Goal: Task Accomplishment & Management: Use online tool/utility

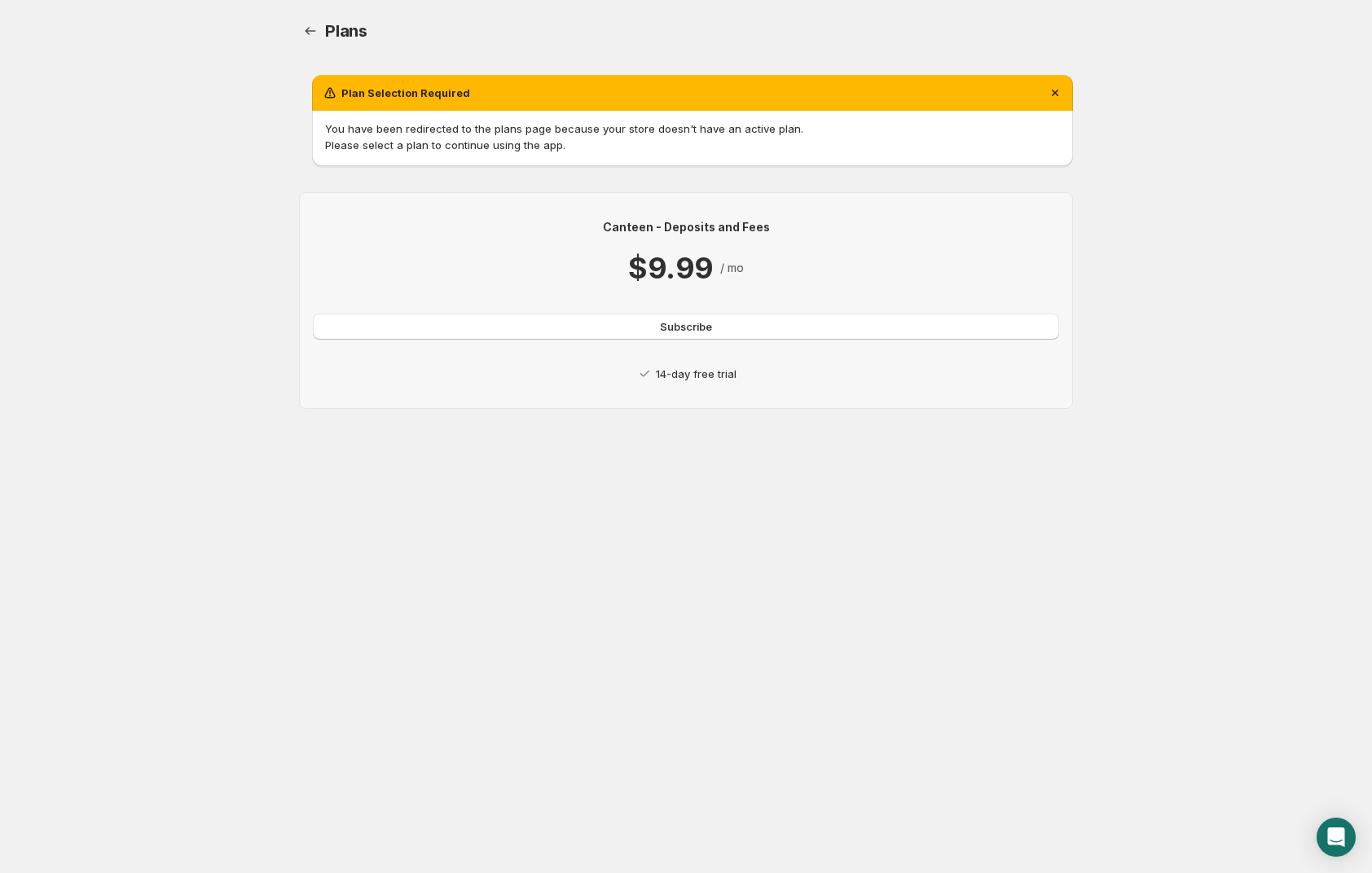
click at [728, 329] on button "Subscribe" at bounding box center [686, 327] width 746 height 26
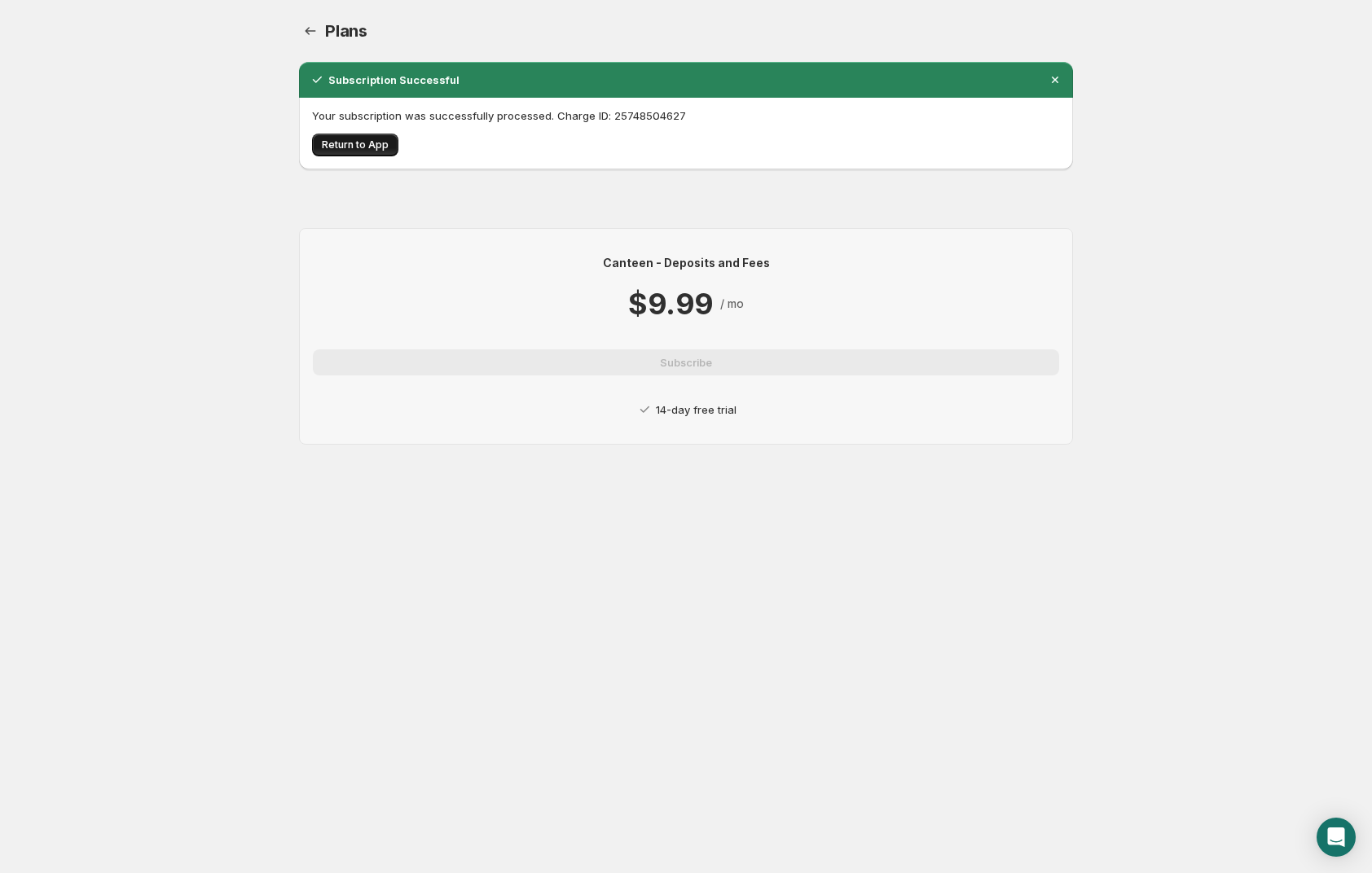
click at [359, 145] on span "Return to App" at bounding box center [355, 145] width 67 height 13
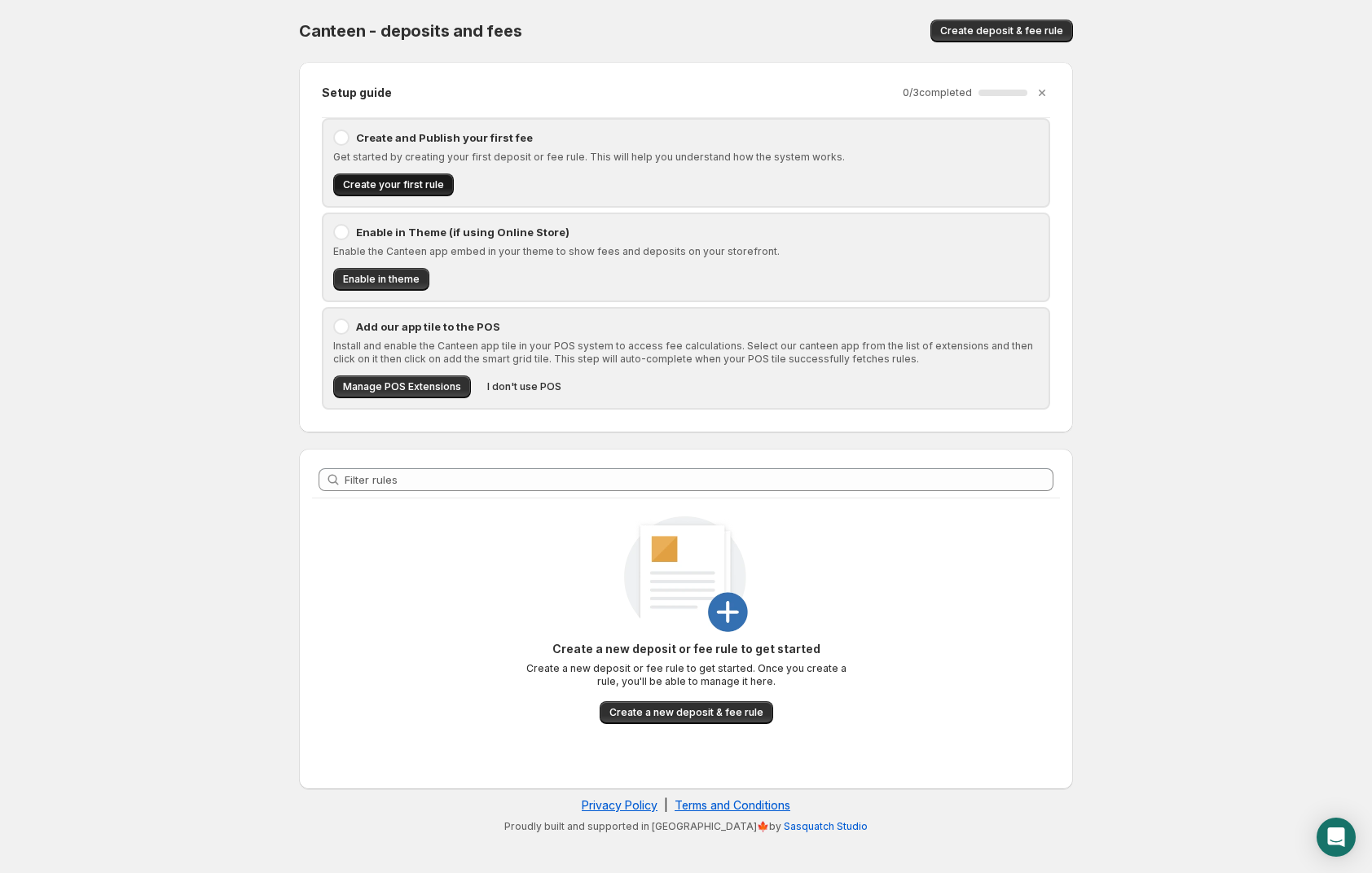
click at [381, 183] on span "Create your first rule" at bounding box center [393, 185] width 101 height 13
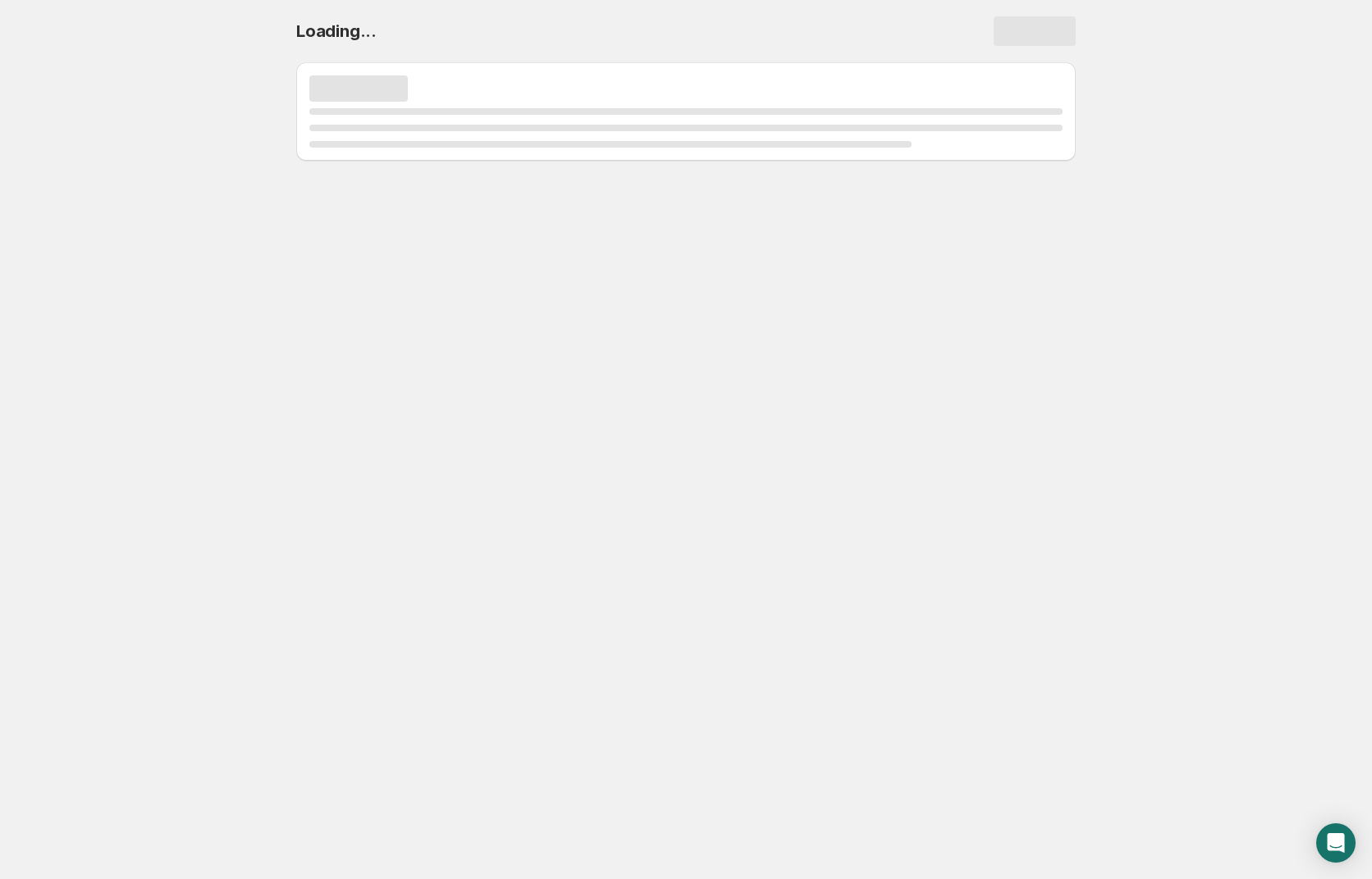
select select "deactive"
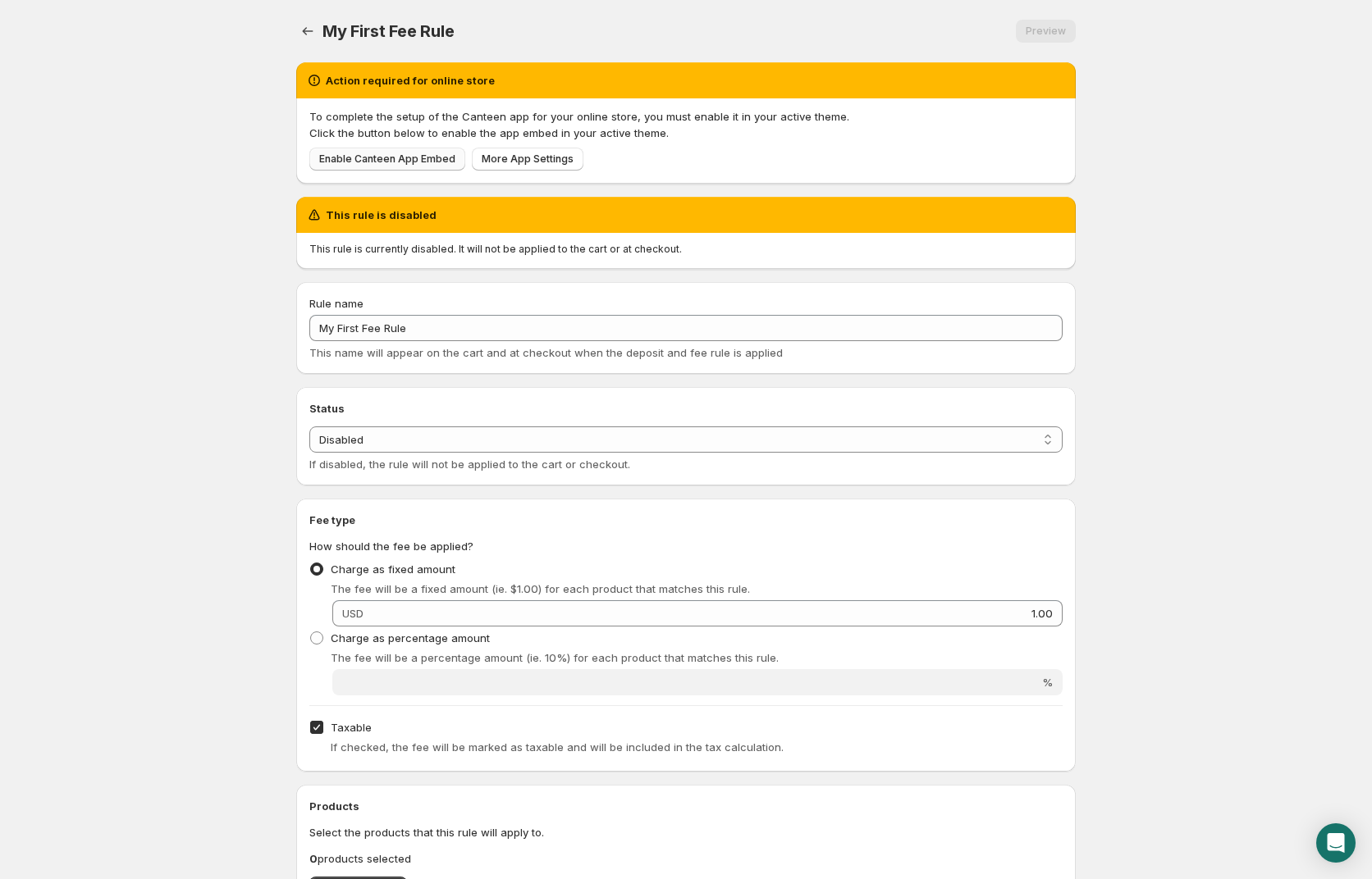
click at [414, 162] on span "Enable Canteen App Embed" at bounding box center [388, 159] width 136 height 13
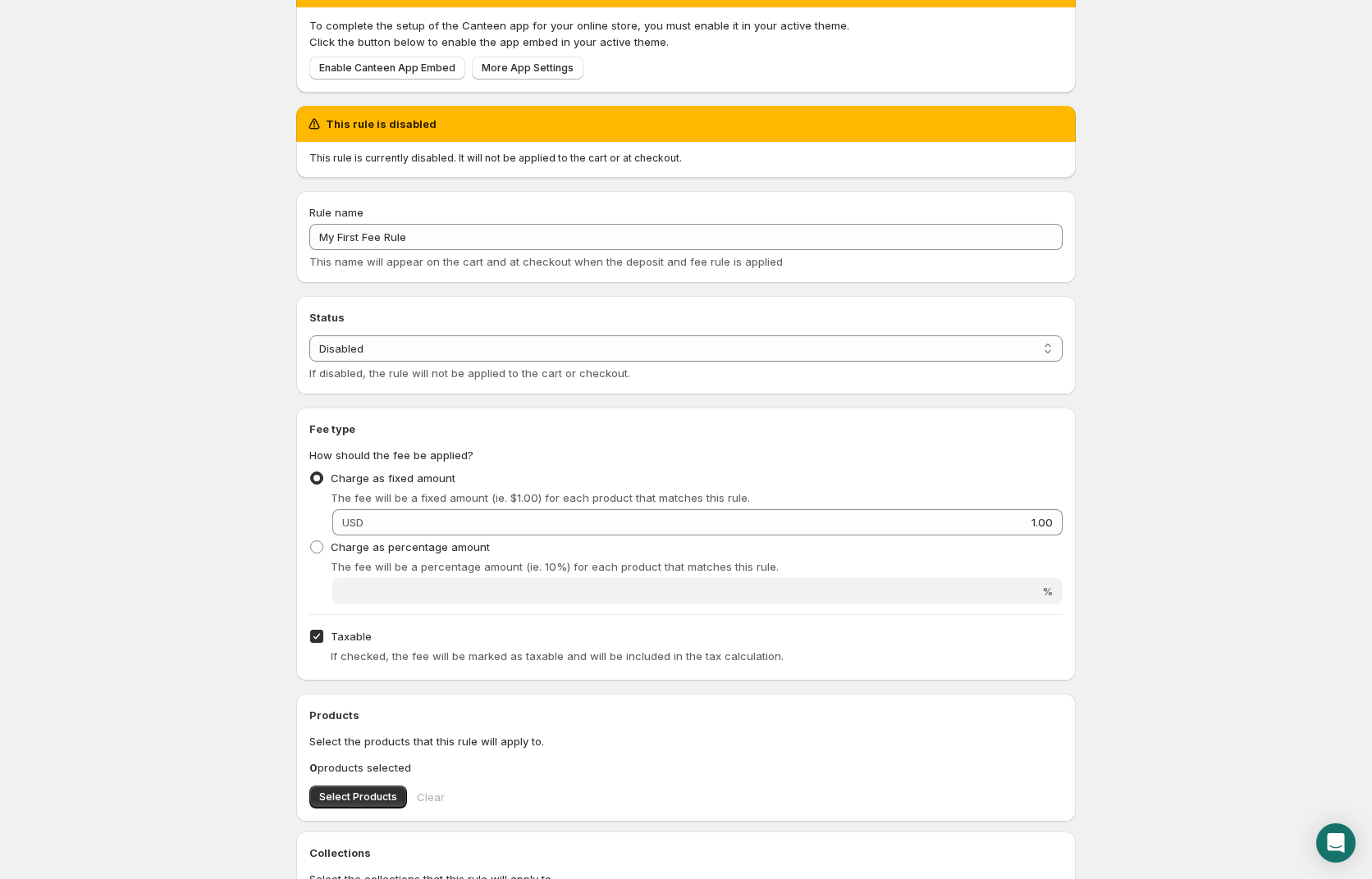
scroll to position [182, 0]
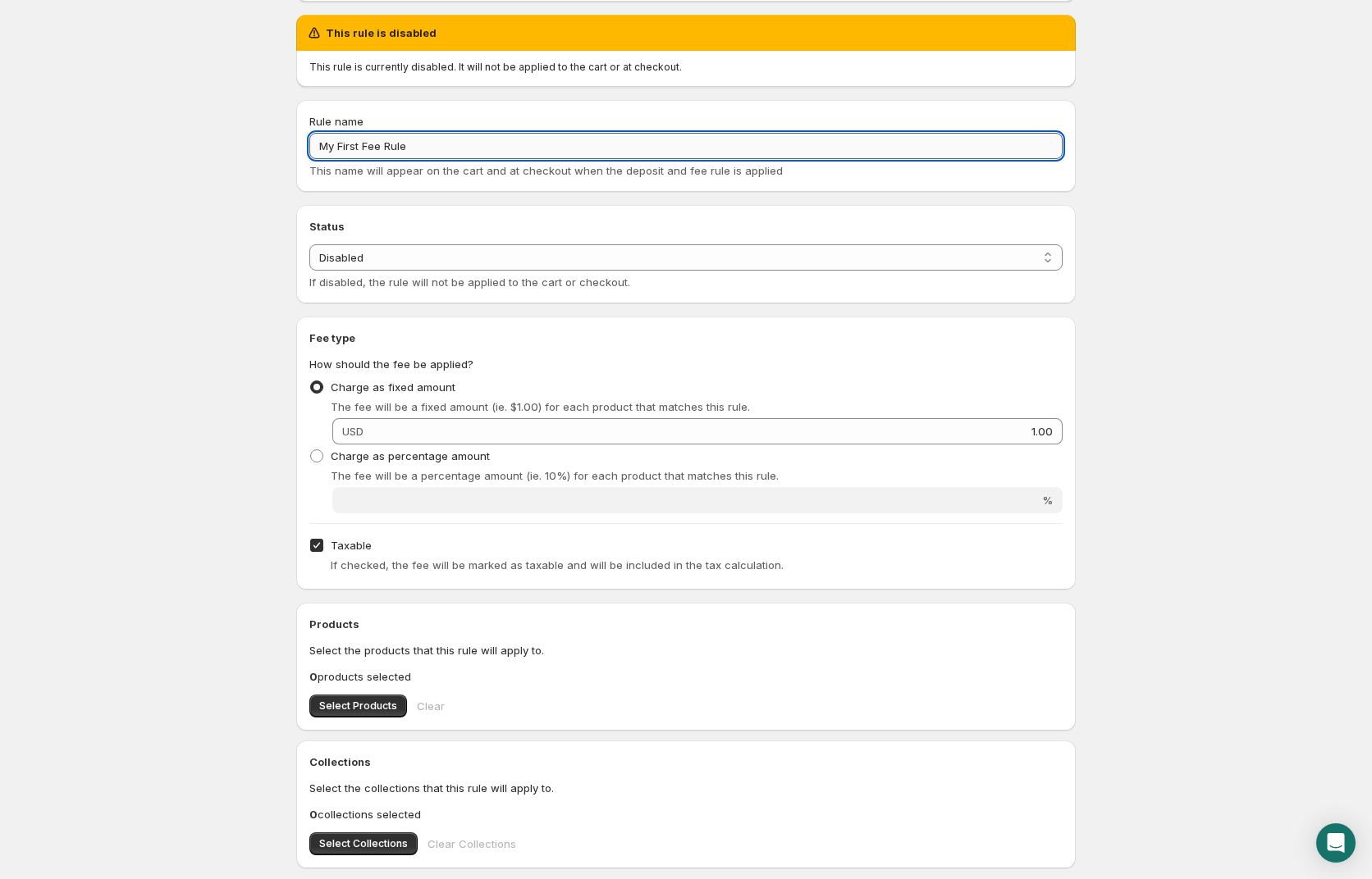
click at [448, 146] on input "My First Fee Rule" at bounding box center [686, 146] width 753 height 27
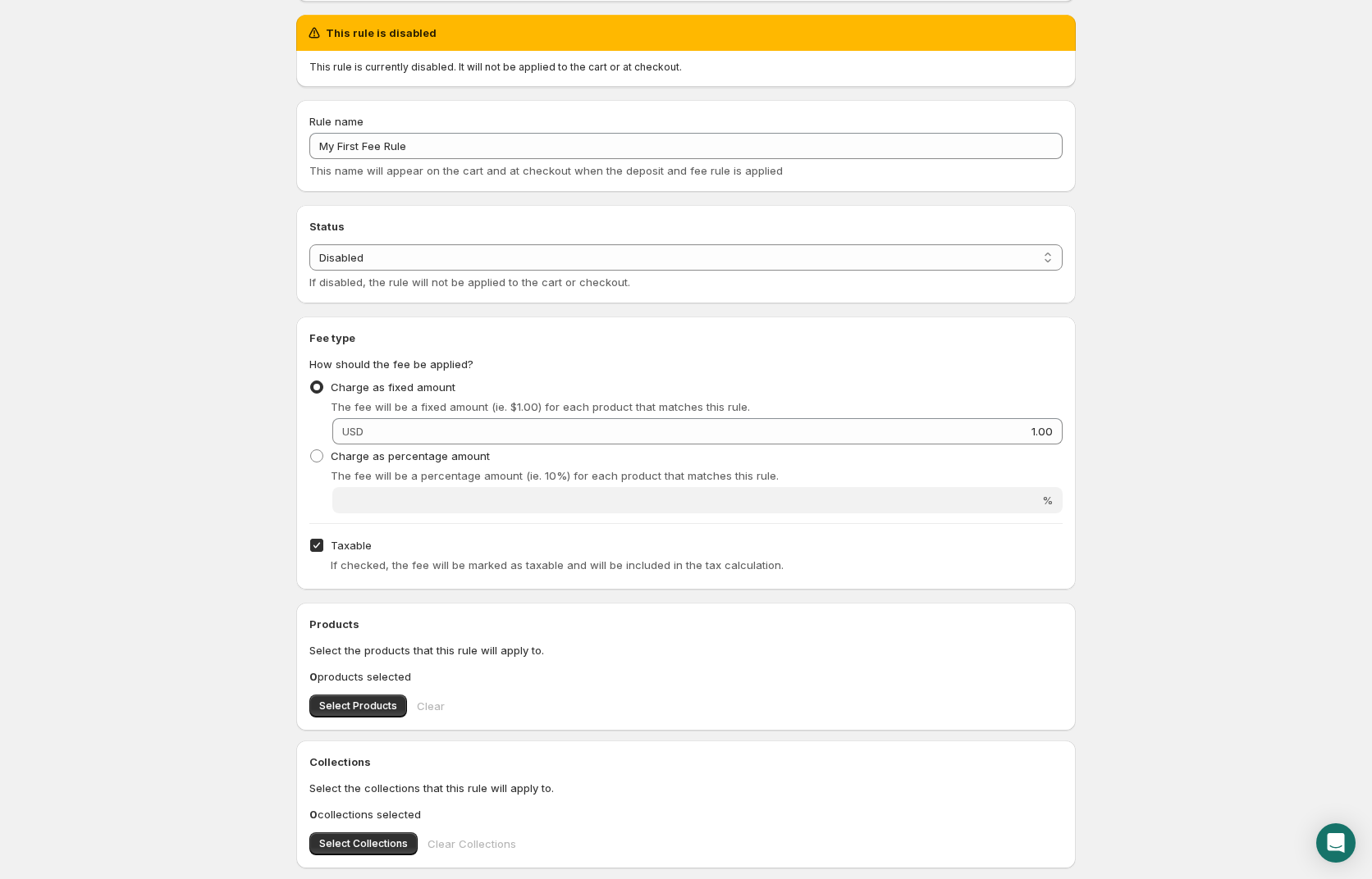
click at [1160, 697] on html "Home Help My First Fee Rule. This page is ready My First Fee Rule Preview More …" at bounding box center [686, 257] width 1372 height 879
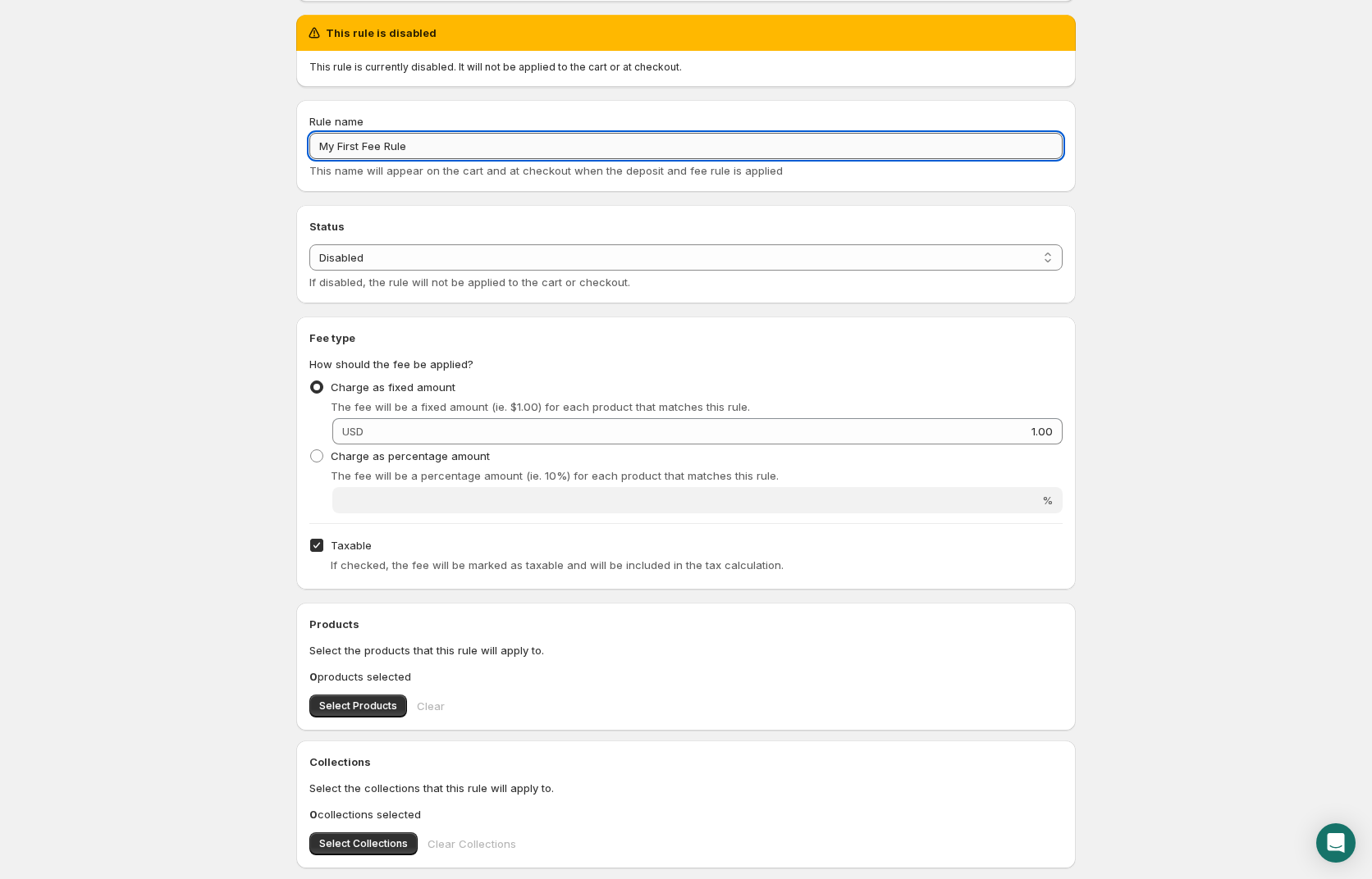
click at [432, 149] on input "My First Fee Rule" at bounding box center [686, 146] width 753 height 27
click at [431, 148] on input "My First Fee Rule" at bounding box center [686, 146] width 753 height 27
type input "12 Pack Can Fee"
click at [228, 233] on body "Home Help 12 Pack Can Fee. This page is ready 12 Pack Can Fee Preview More acti…" at bounding box center [686, 257] width 1372 height 879
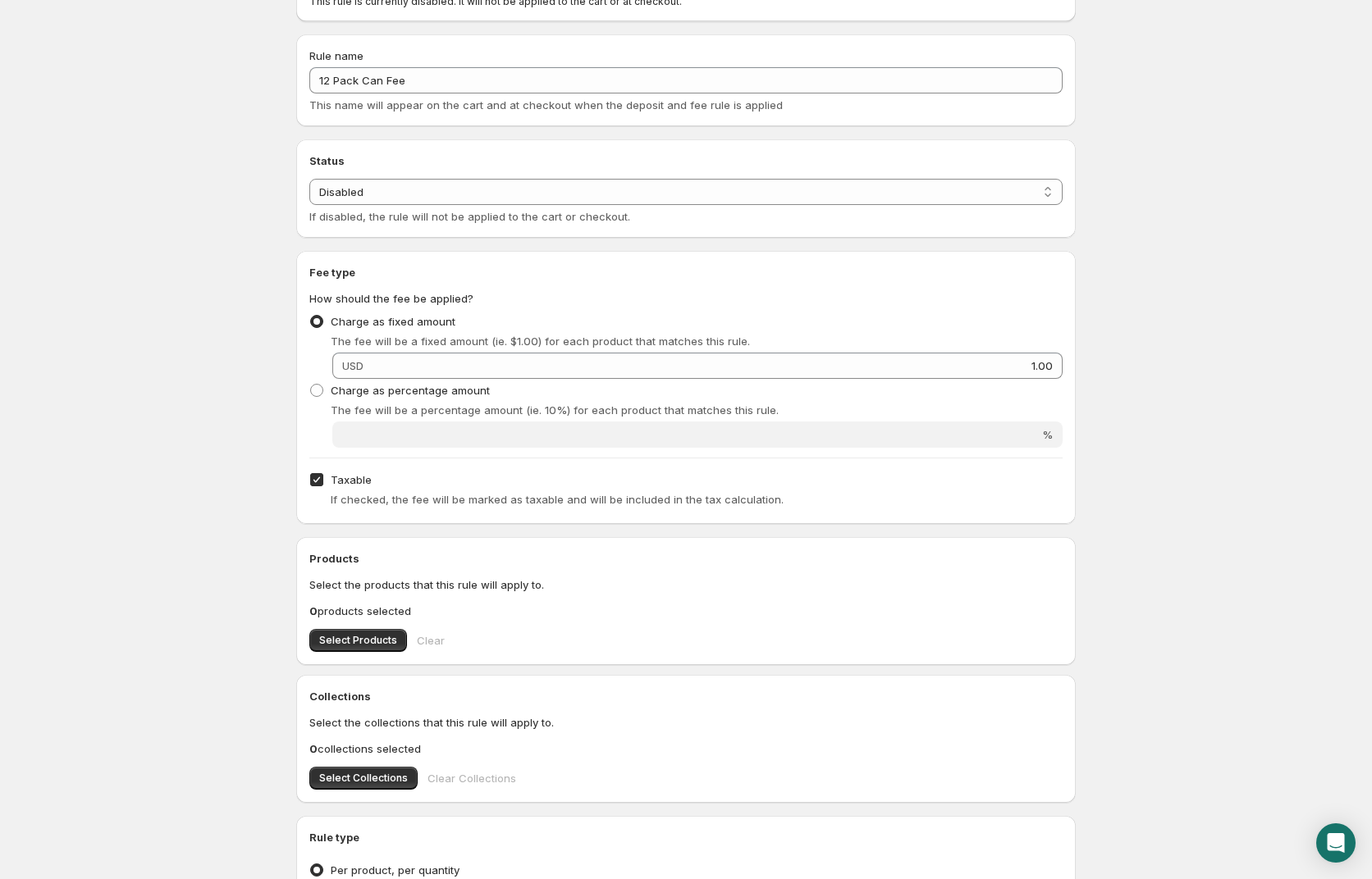
scroll to position [273, 0]
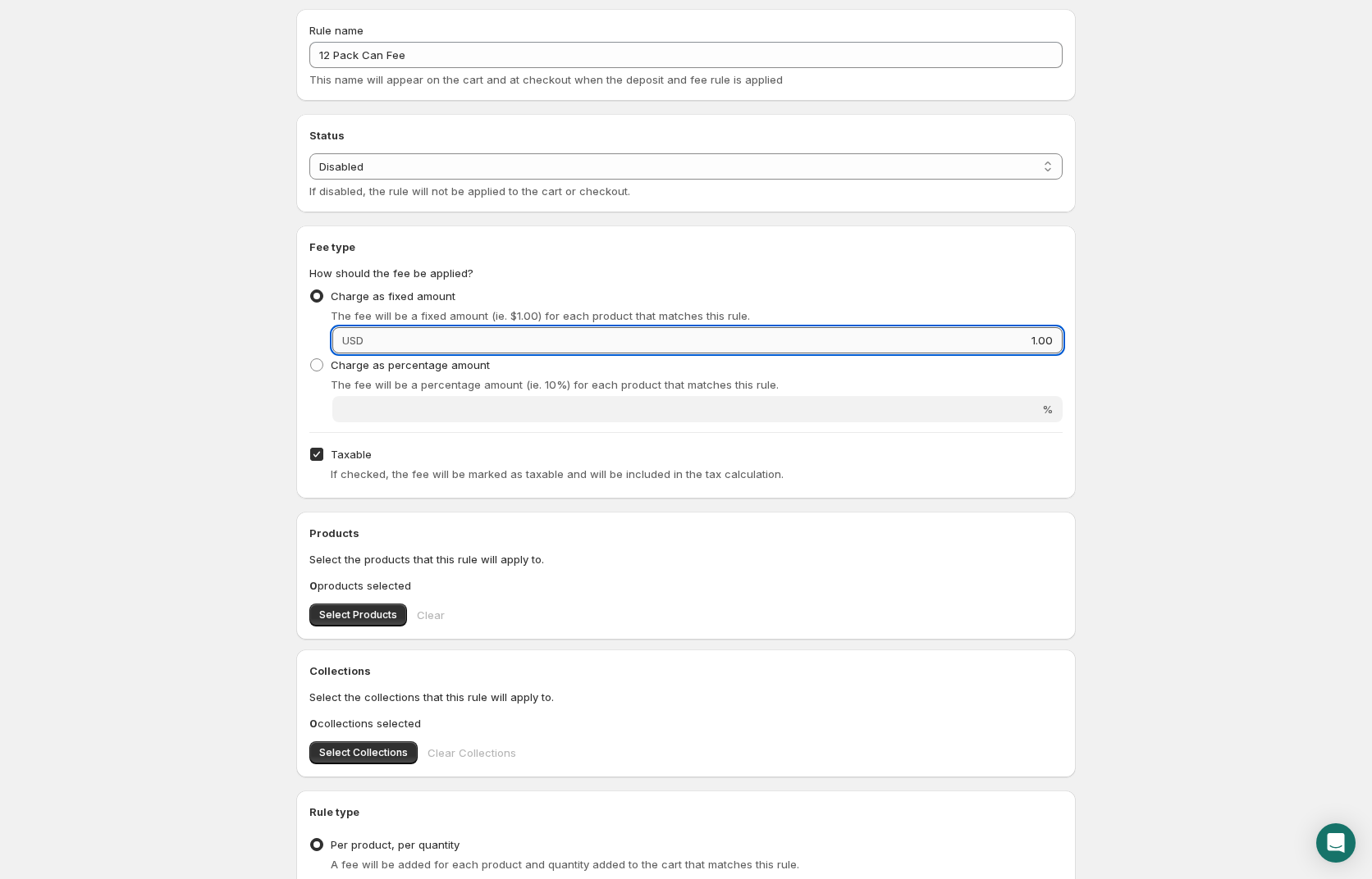
click at [417, 338] on input "1.00" at bounding box center [716, 341] width 694 height 27
drag, startPoint x: 1000, startPoint y: 337, endPoint x: 1121, endPoint y: 338, distance: 121.0
click at [1121, 338] on body "Home Help 12 Pack Can Fee. This page is ready 12 Pack Can Fee Preview More acti…" at bounding box center [686, 166] width 1372 height 879
type input ".60"
click at [1174, 355] on body "Home Help 12 Pack Can Fee. This page is ready 12 Pack Can Fee Preview More acti…" at bounding box center [686, 166] width 1372 height 879
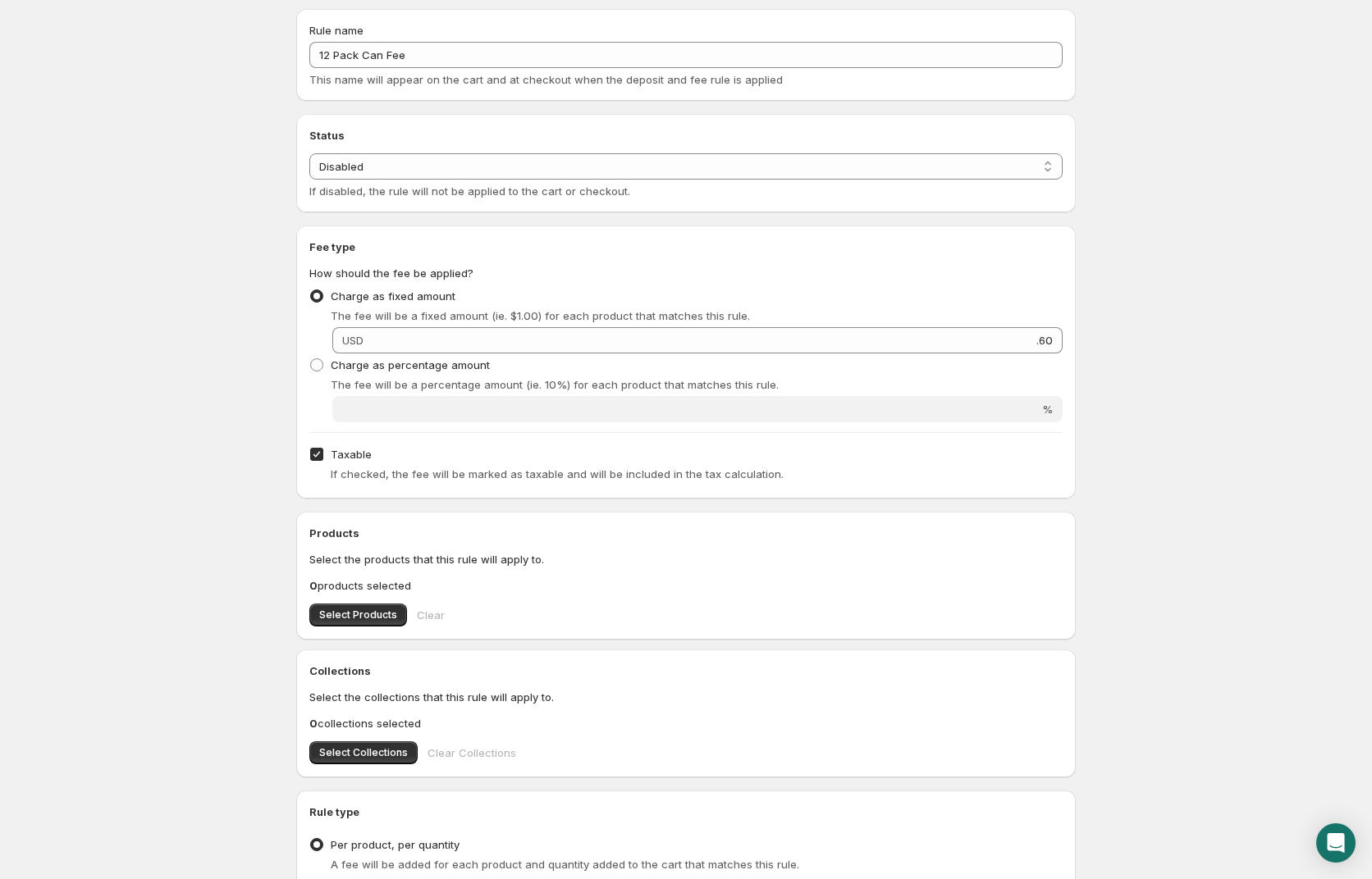
click at [150, 606] on html "Home Help 12 Pack Can Fee. This page is ready 12 Pack Can Fee Preview More acti…" at bounding box center [686, 166] width 1372 height 879
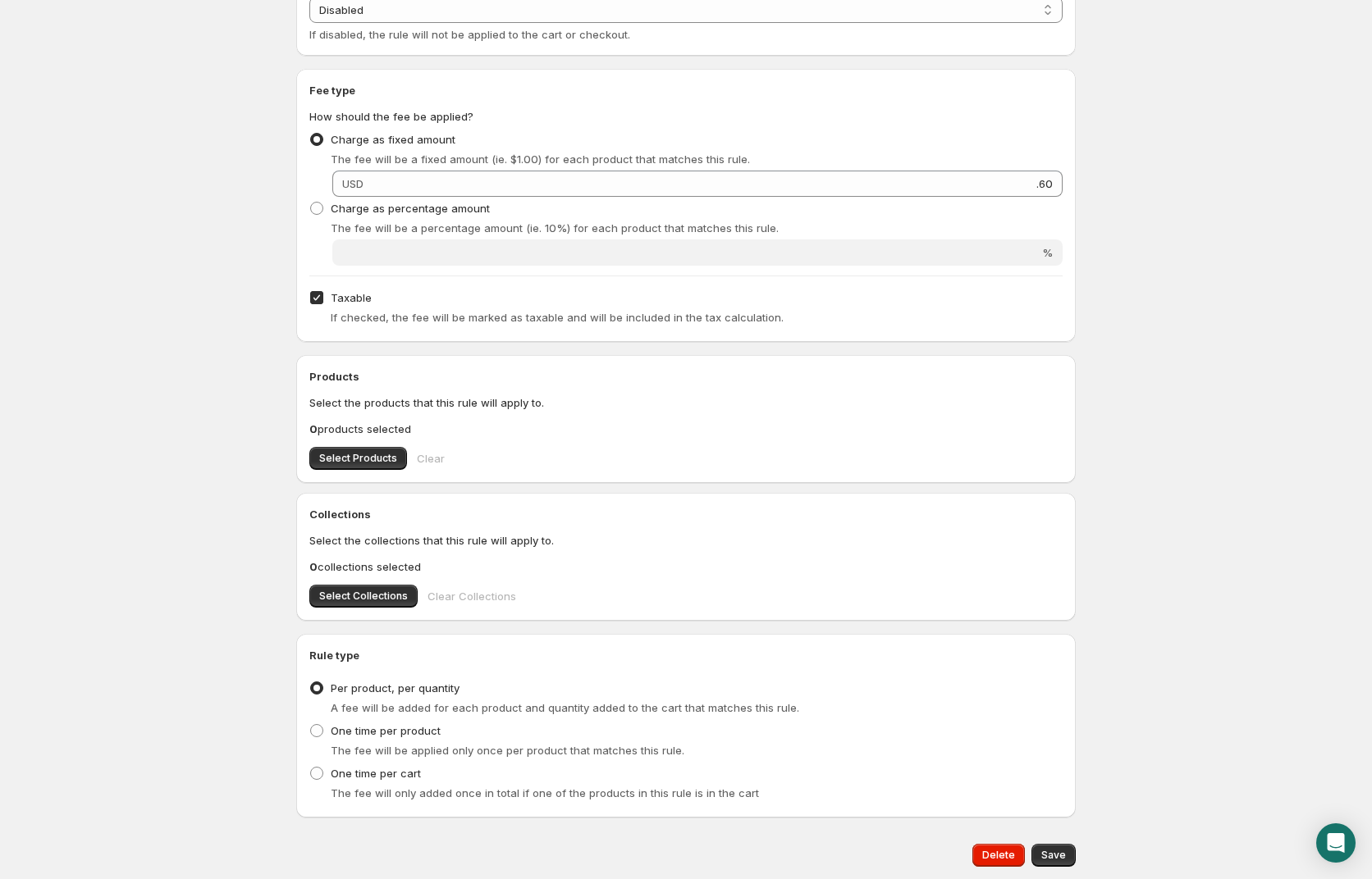
scroll to position [455, 0]
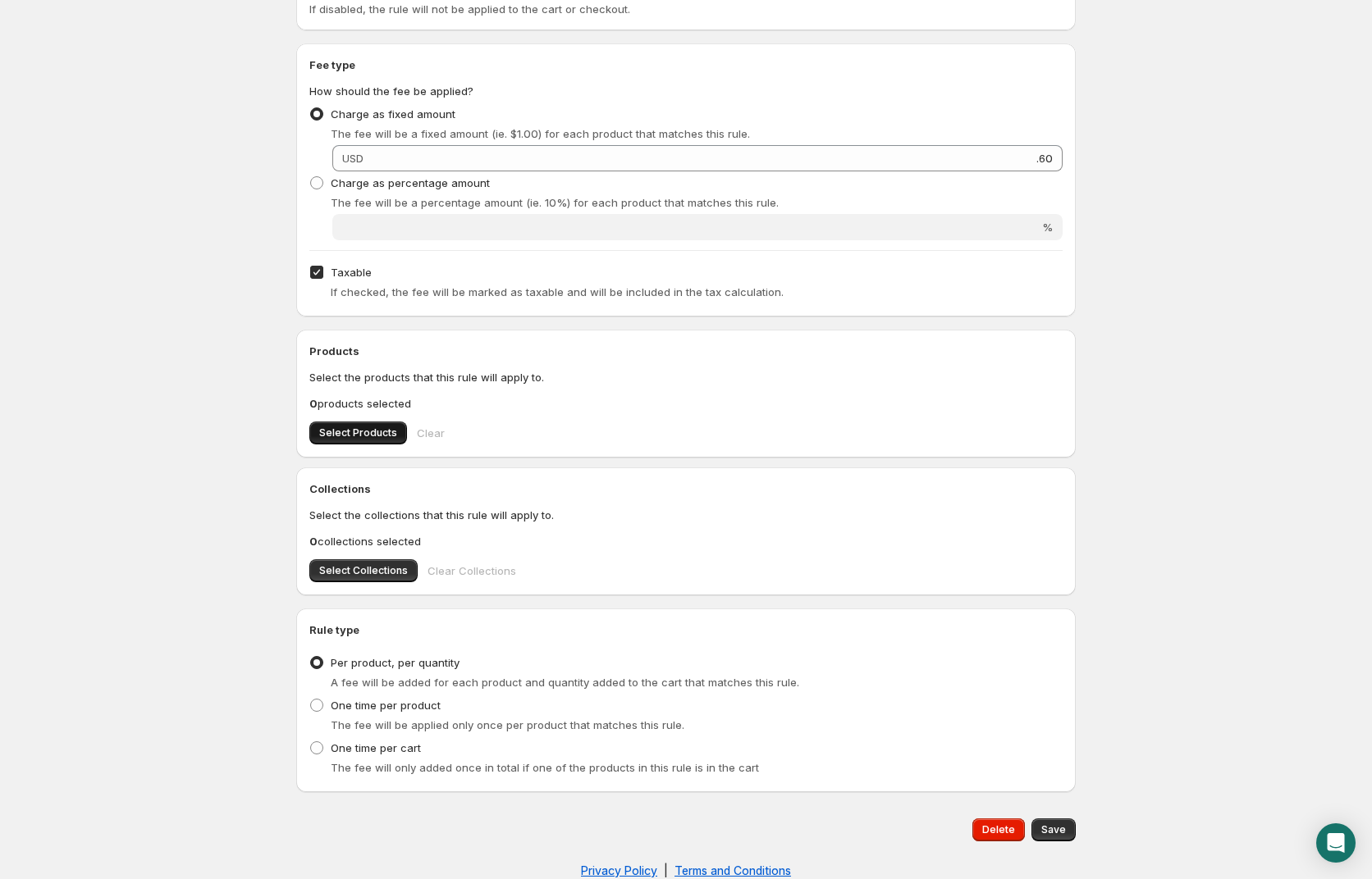
click at [352, 437] on span "Select Products" at bounding box center [359, 433] width 78 height 13
click at [720, 807] on div "Delete Save" at bounding box center [686, 830] width 780 height 49
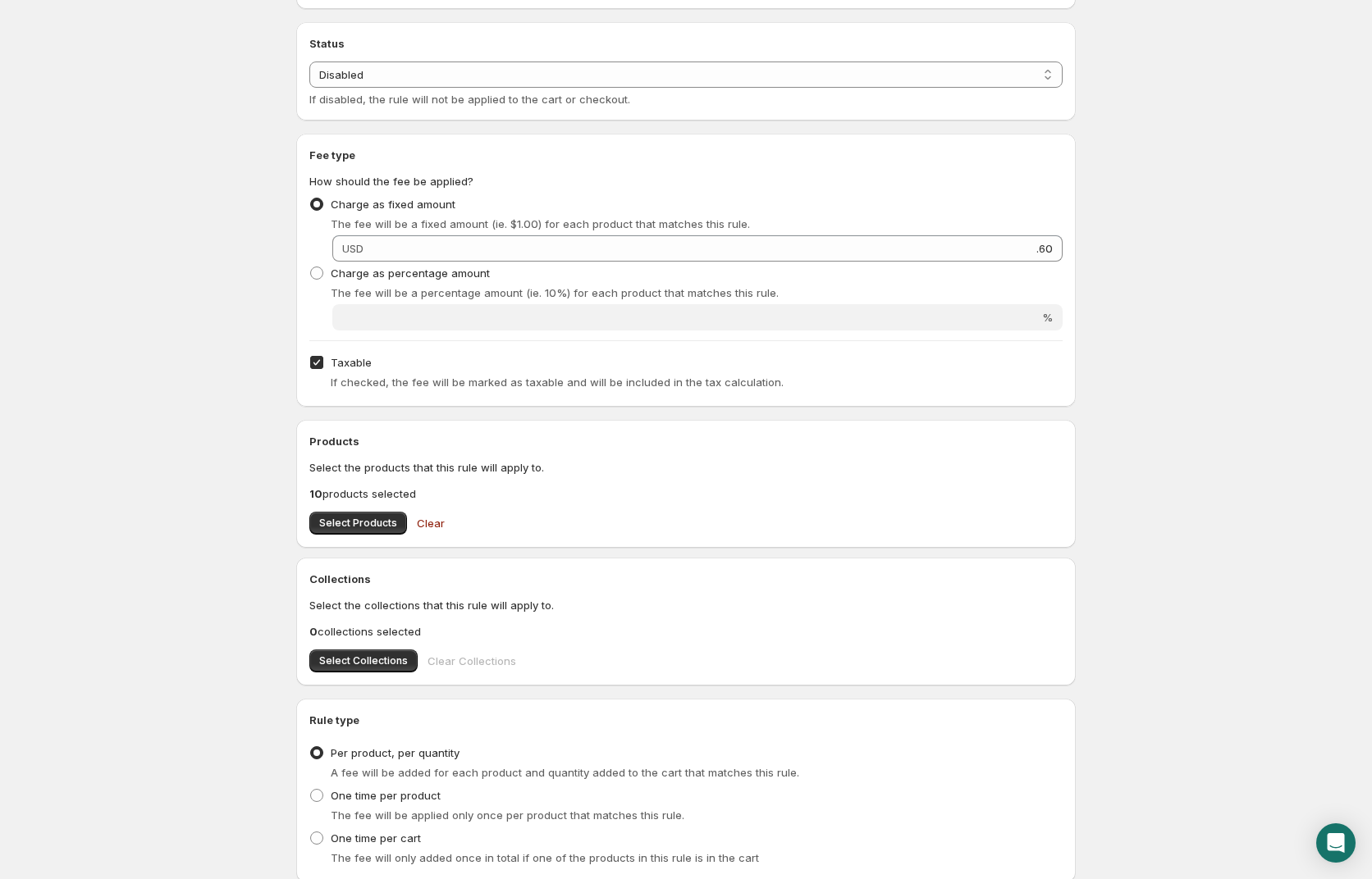
scroll to position [366, 0]
click at [318, 363] on input "Taxable" at bounding box center [317, 362] width 13 height 13
checkbox input "false"
click at [225, 402] on body "Home Help 12 Pack Can Fee. This page is ready 12 Pack Can Fee Preview More acti…" at bounding box center [686, 73] width 1372 height 879
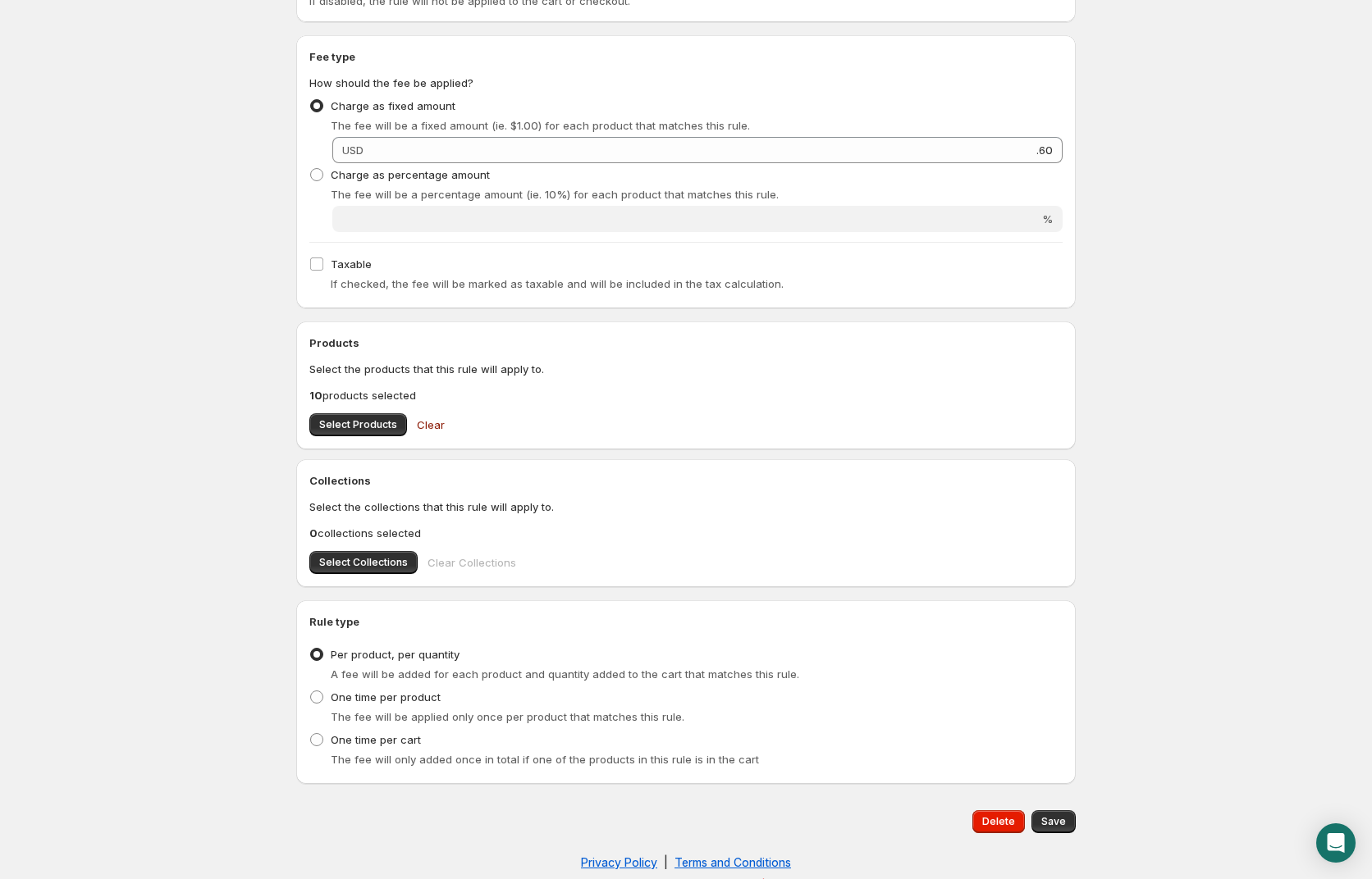
scroll to position [481, 0]
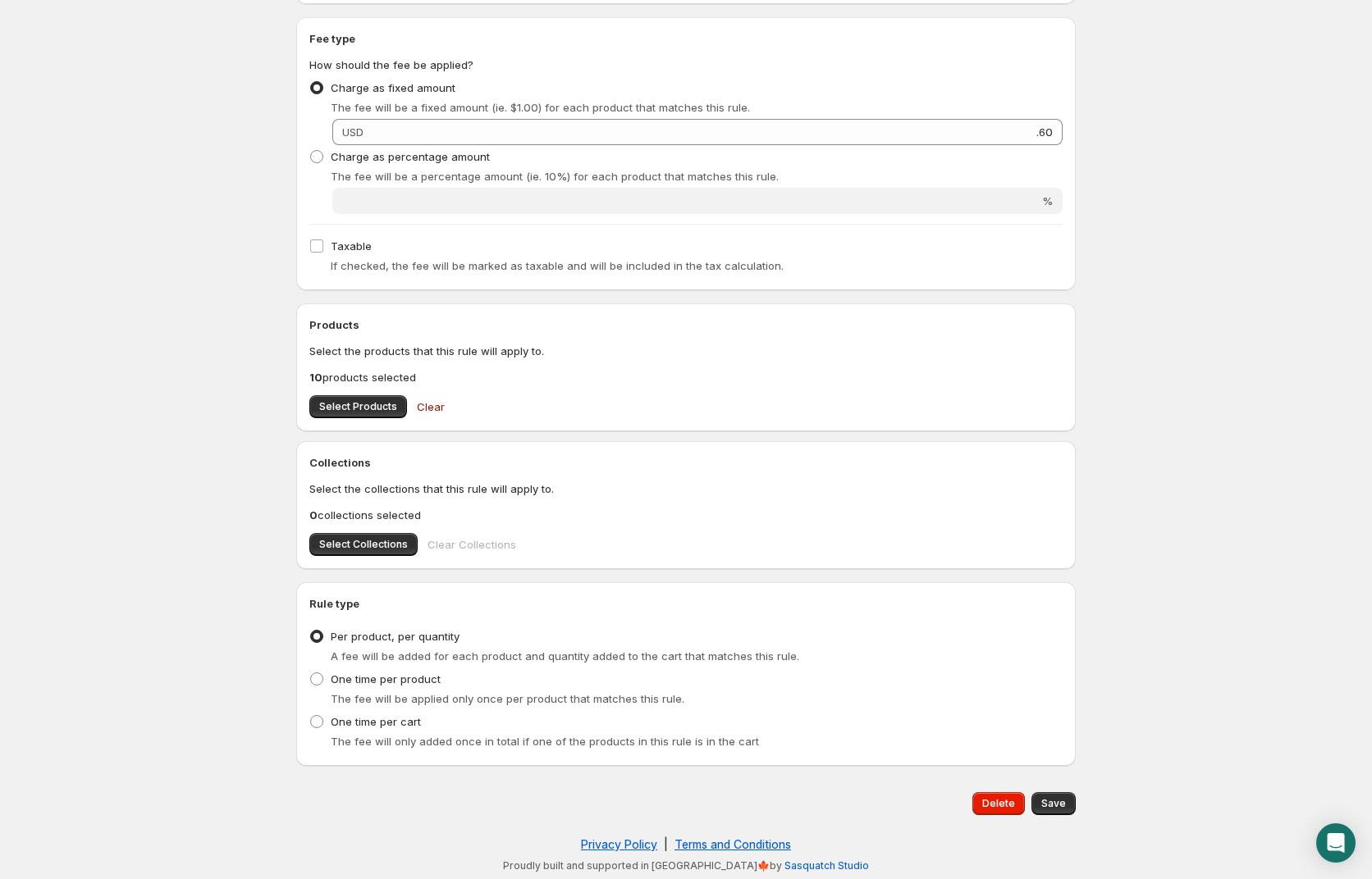
click at [397, 853] on footer "Privacy Policy | Terms and Conditions Proudly built and supported in Canada🍁by …" at bounding box center [686, 854] width 780 height 52
click at [1061, 803] on span "Save" at bounding box center [1054, 804] width 25 height 13
type input "0.6"
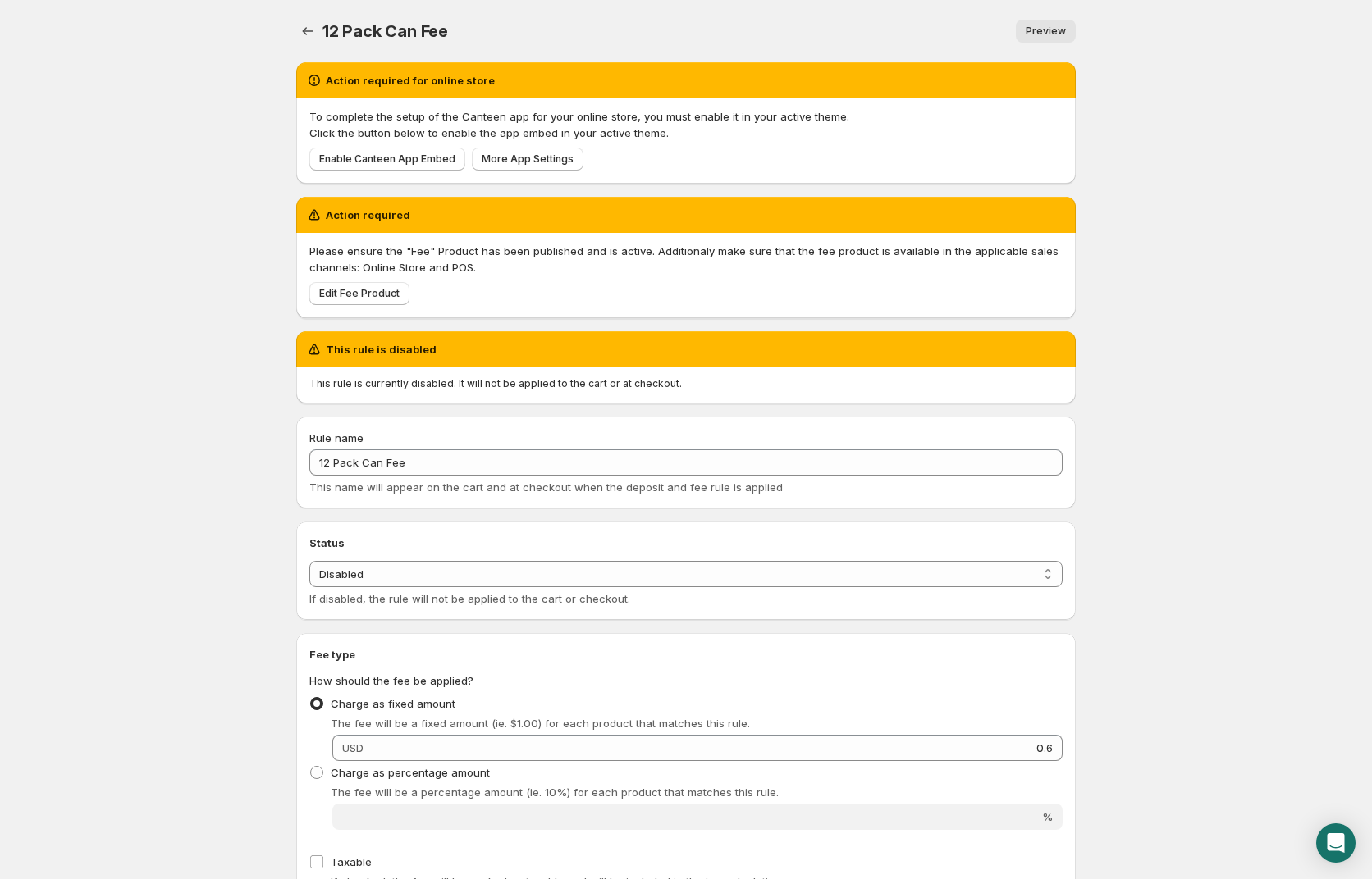
click at [51, 500] on body "Home Help 12 Pack Can Fee. This page is ready 12 Pack Can Fee Preview More acti…" at bounding box center [686, 439] width 1372 height 879
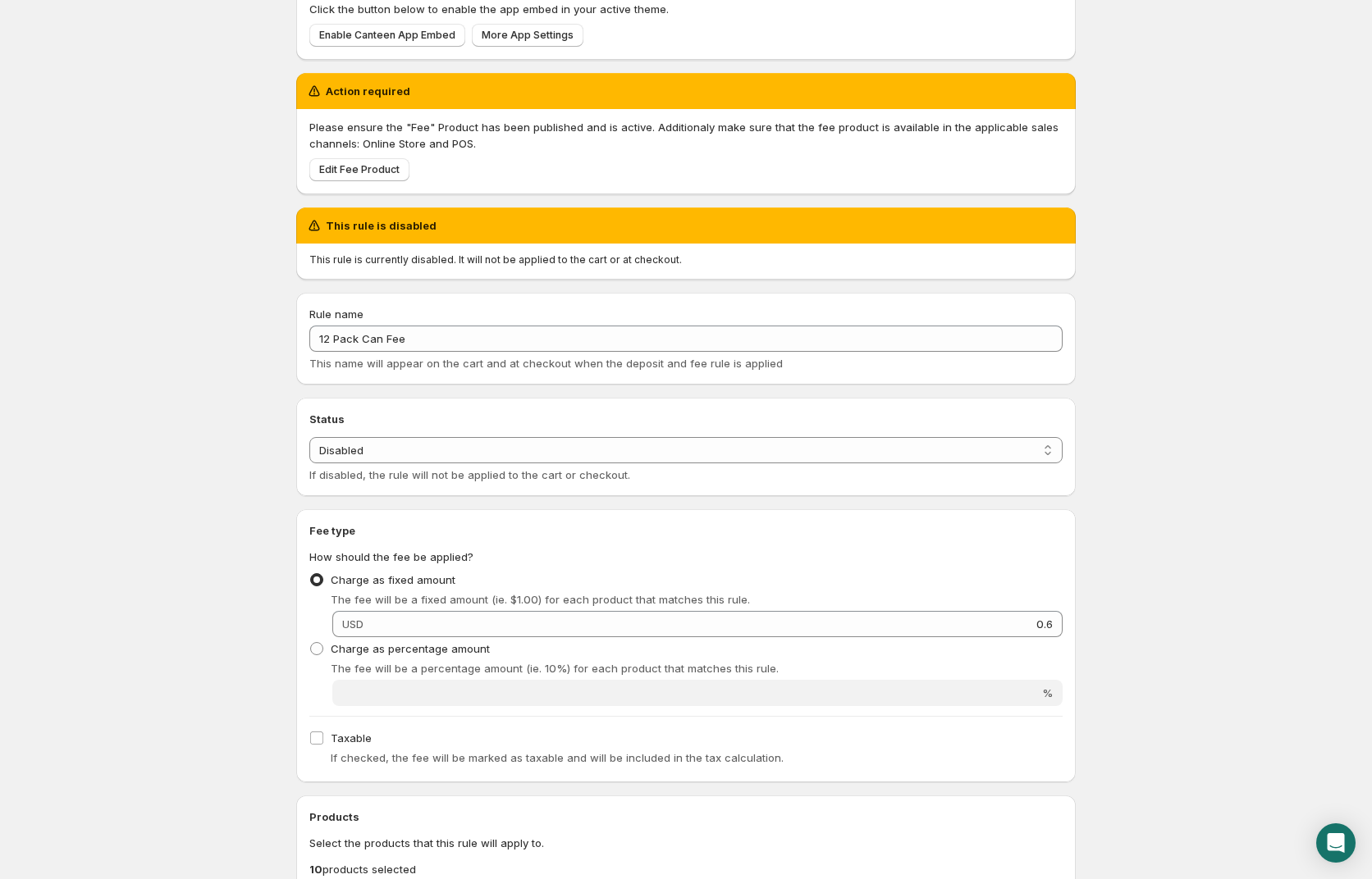
scroll to position [126, 0]
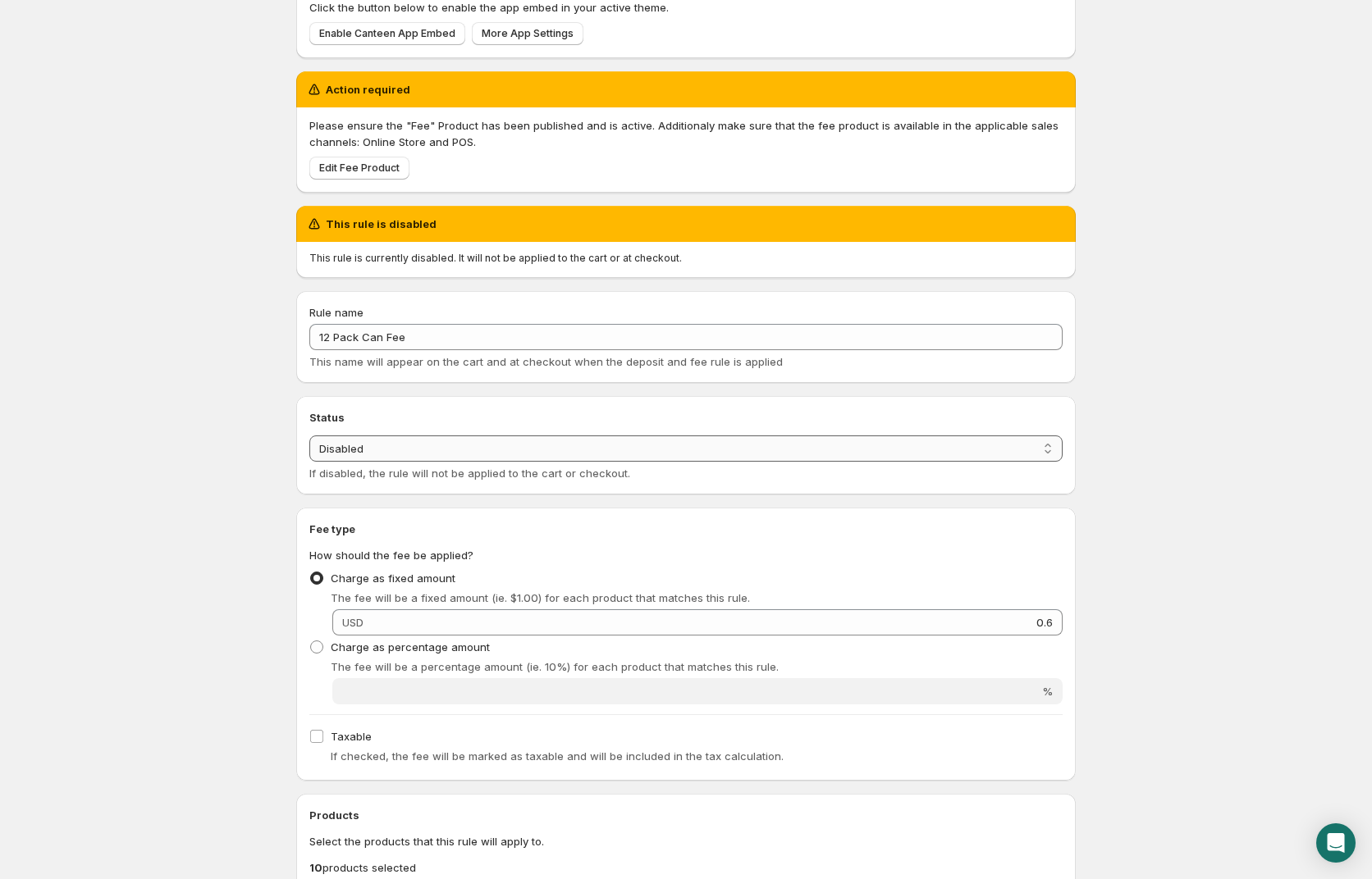
click at [422, 449] on select "Enabled Disabled" at bounding box center [686, 449] width 753 height 27
select select "active"
click at [310, 436] on select "Enabled Disabled" at bounding box center [686, 449] width 753 height 27
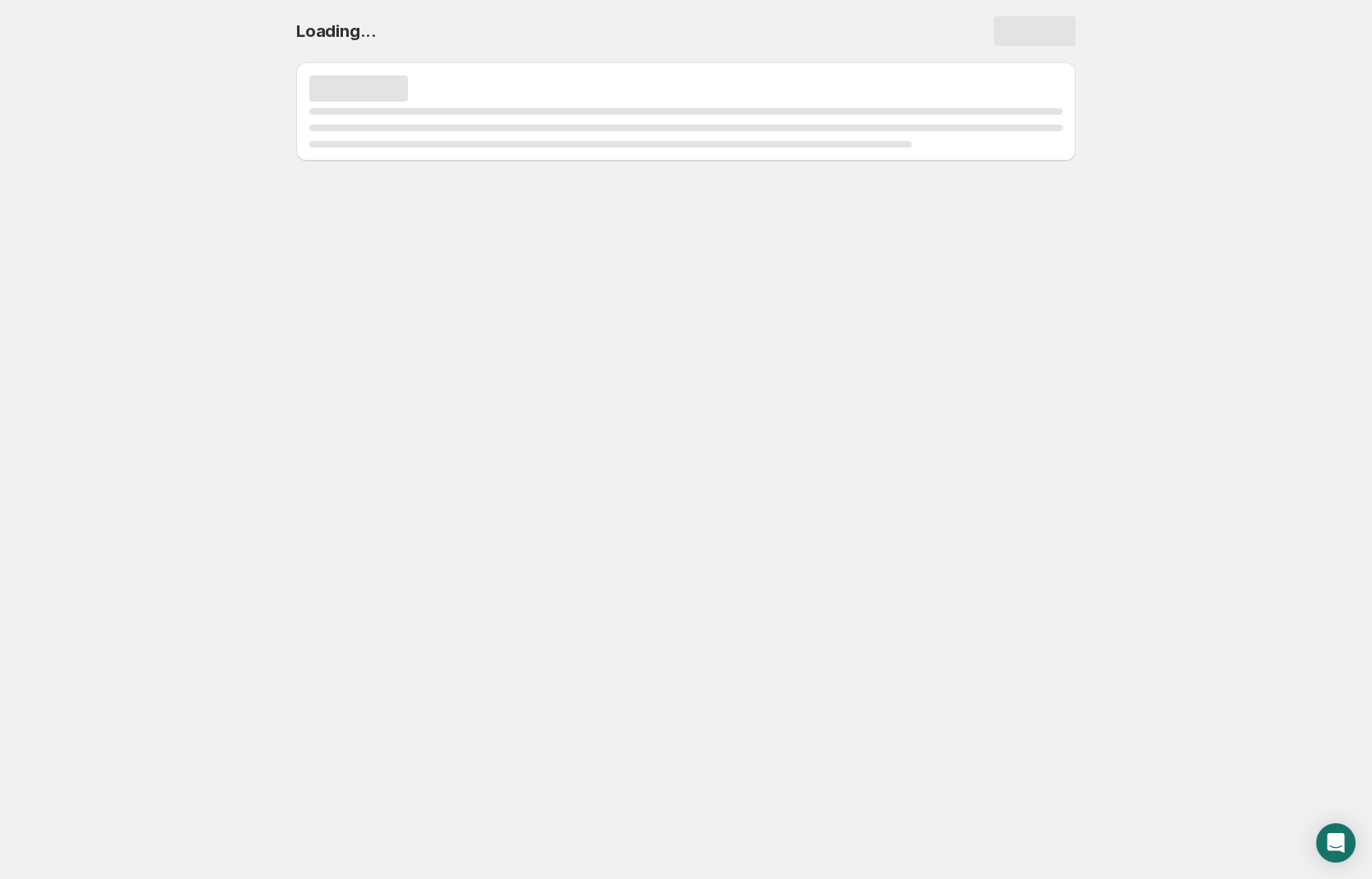
scroll to position [0, 0]
